Goal: Communication & Community: Ask a question

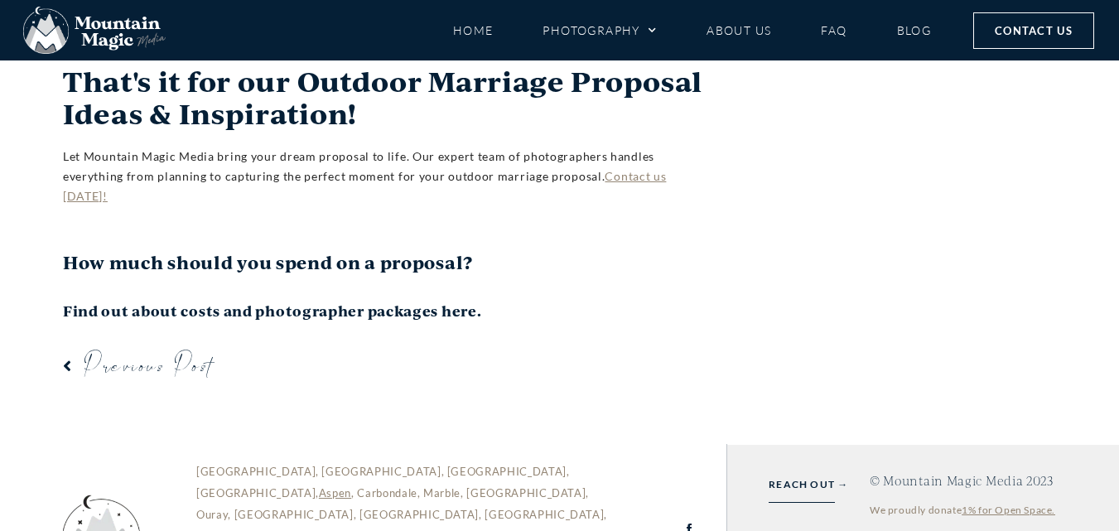
scroll to position [16751, 0]
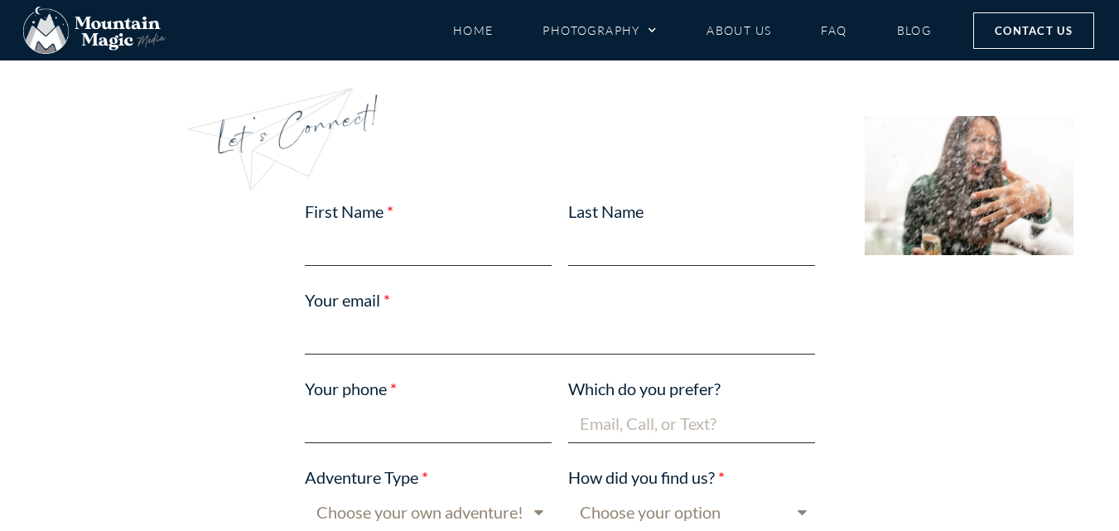
scroll to position [911, 0]
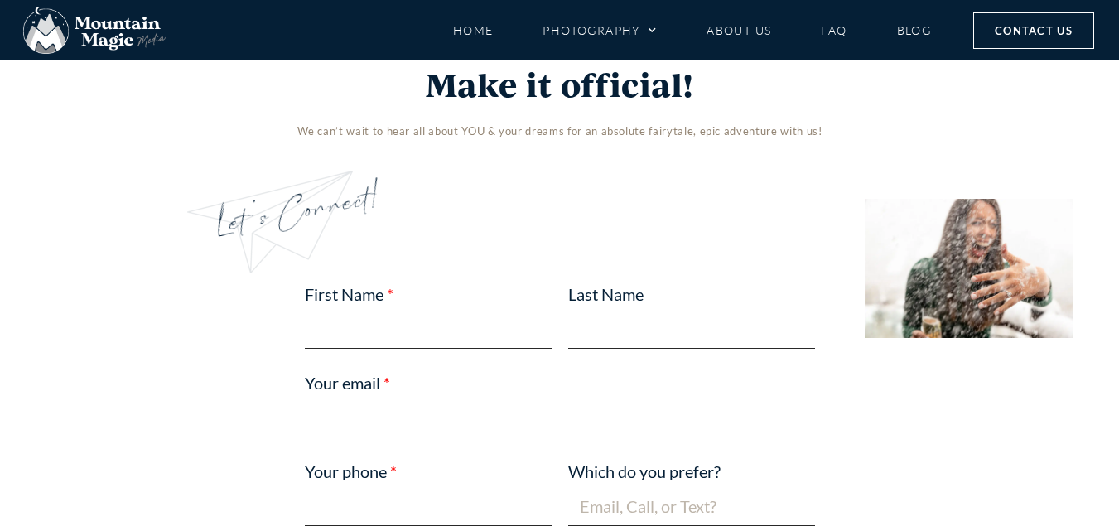
click at [353, 325] on input "First Name" at bounding box center [428, 329] width 247 height 39
type input "wren"
type input "jordan"
type input "wrenjordanseo@gmail.com"
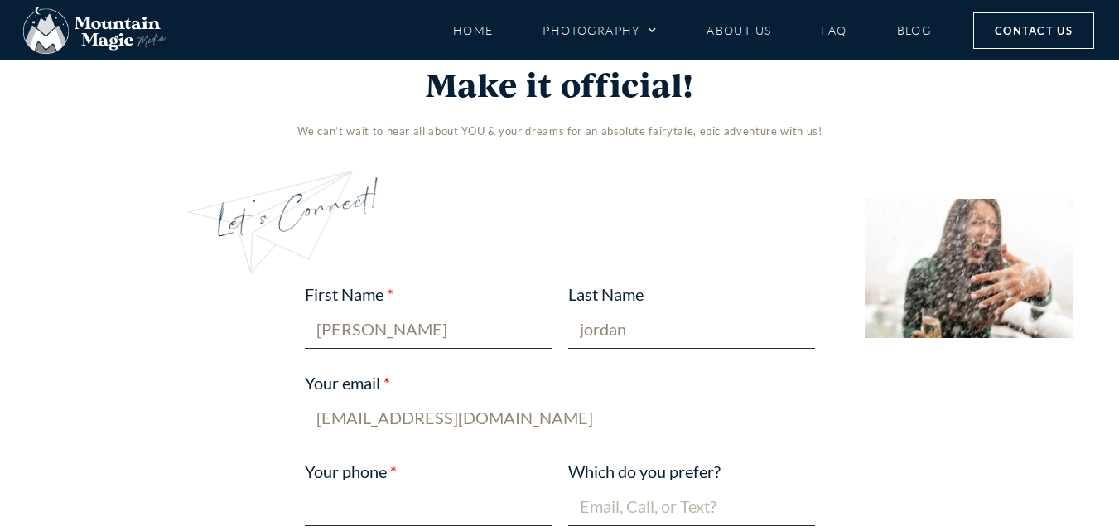
type input "03156265526"
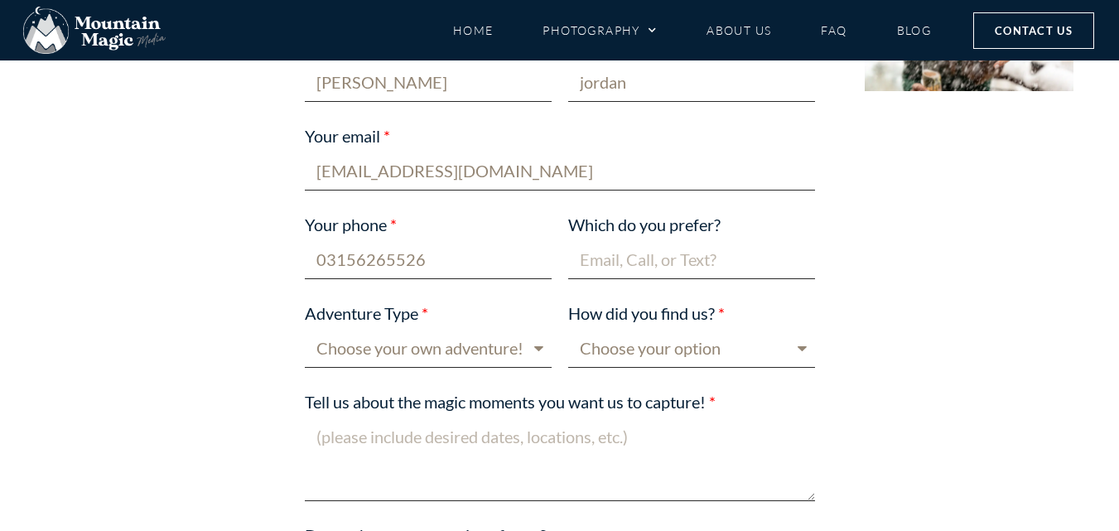
scroll to position [1243, 0]
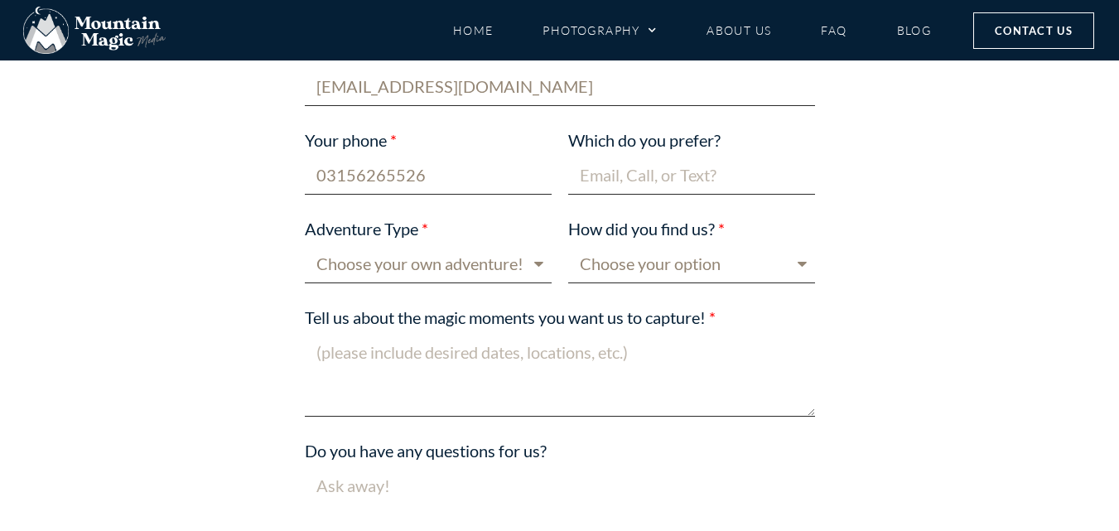
click at [712, 163] on input "Which do you prefer?" at bounding box center [691, 175] width 247 height 39
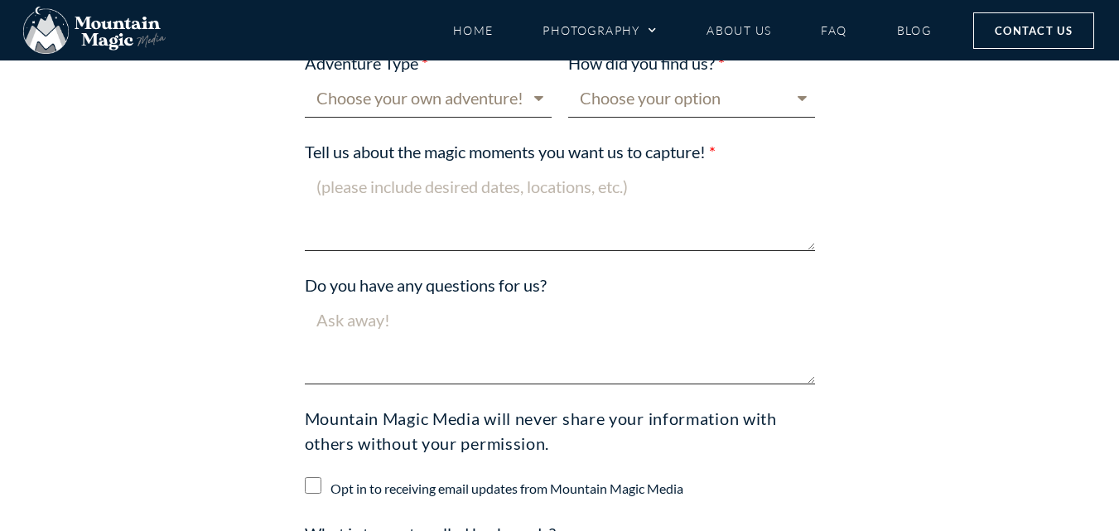
scroll to position [1326, 0]
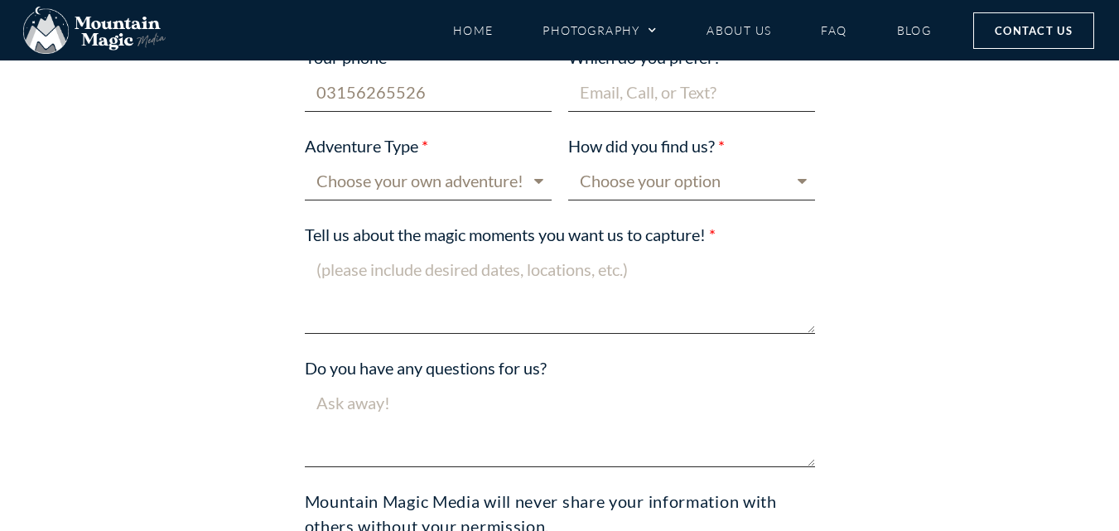
click at [645, 93] on input "Which do you prefer?" at bounding box center [691, 92] width 247 height 39
type input "Email"
click at [377, 176] on select "Choose your own adventure! Proposal Engagement Elopement Wedding Boudoir Family…" at bounding box center [428, 181] width 247 height 39
select select "Proposal"
click at [305, 162] on select "Choose your own adventure! Proposal Engagement Elopement Wedding Boudoir Family…" at bounding box center [428, 181] width 247 height 39
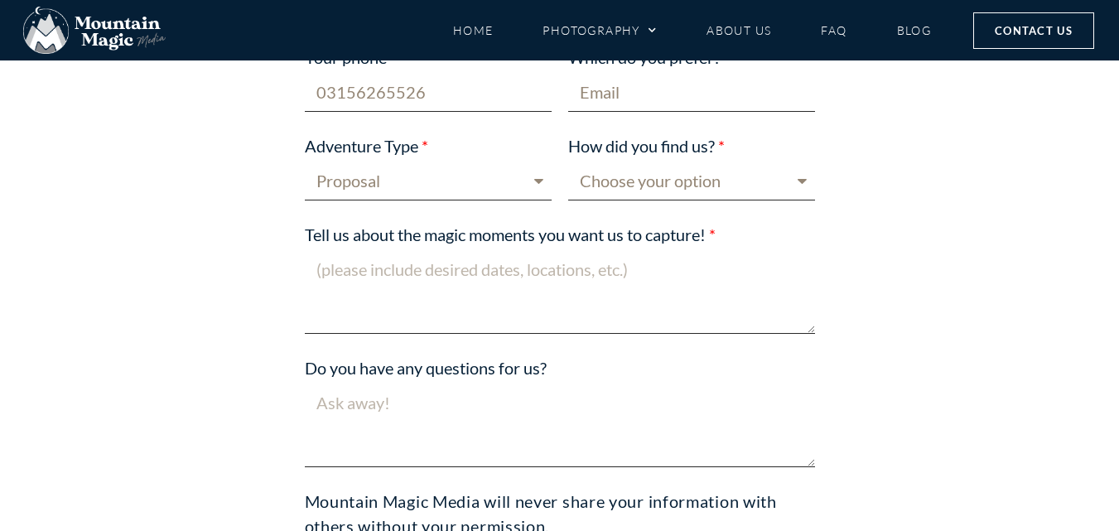
click at [781, 182] on select "Choose your option Blog post Crested Butte Gunnison Wedding Guide Event Faceboo…" at bounding box center [691, 181] width 247 height 39
select select "Google"
click at [568, 162] on select "Choose your option Blog post Crested Butte Gunnison Wedding Guide Event Faceboo…" at bounding box center [691, 181] width 247 height 39
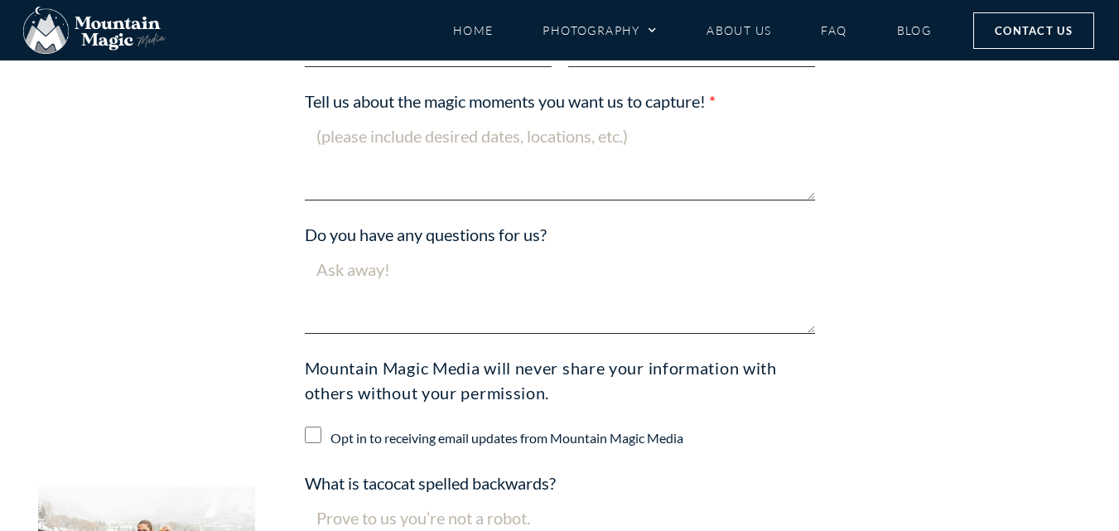
scroll to position [1408, 0]
